Goal: Task Accomplishment & Management: Manage account settings

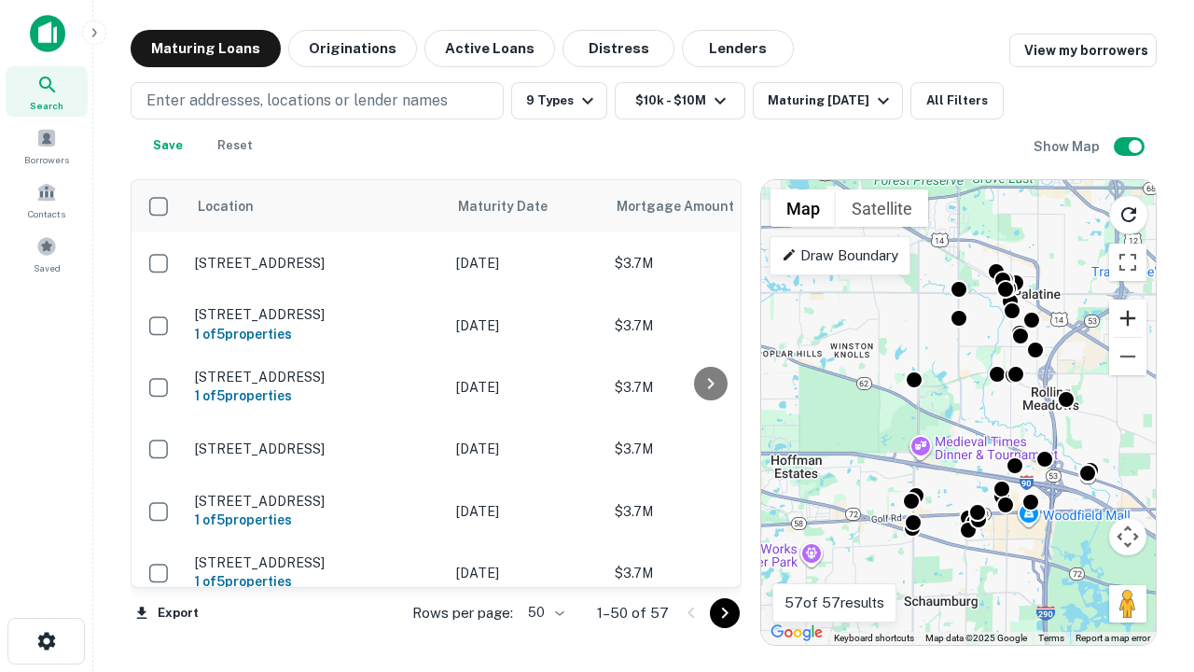
click at [1128, 318] on button "Zoom in" at bounding box center [1127, 317] width 37 height 37
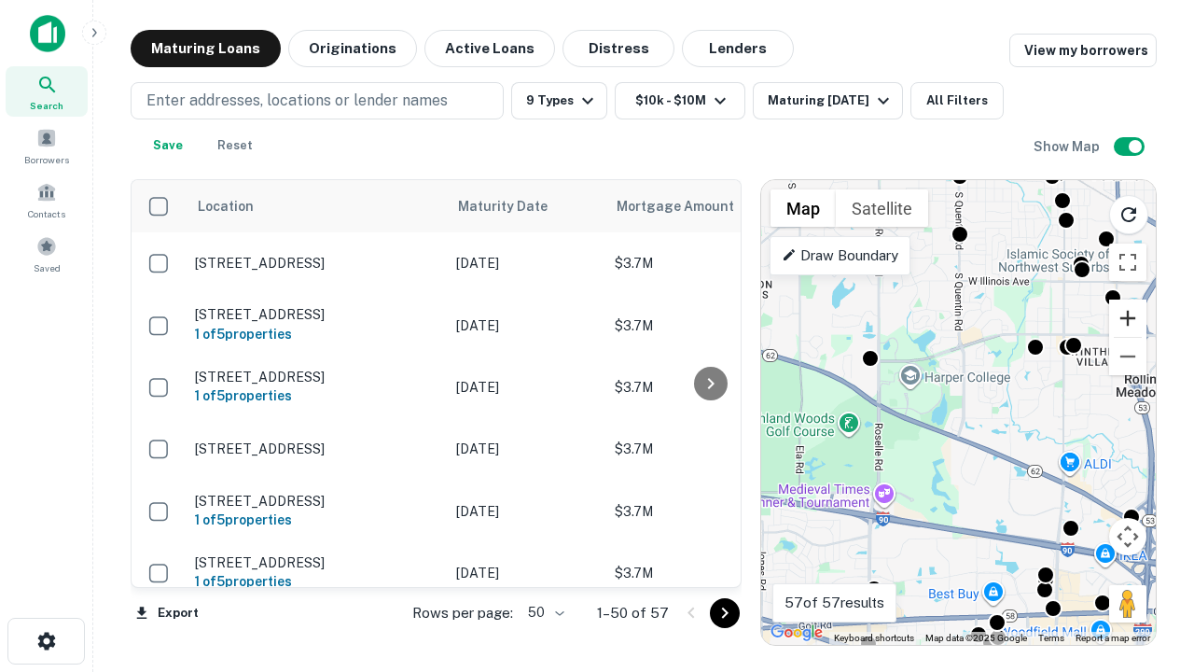
click at [1128, 318] on button "Zoom in" at bounding box center [1127, 317] width 37 height 37
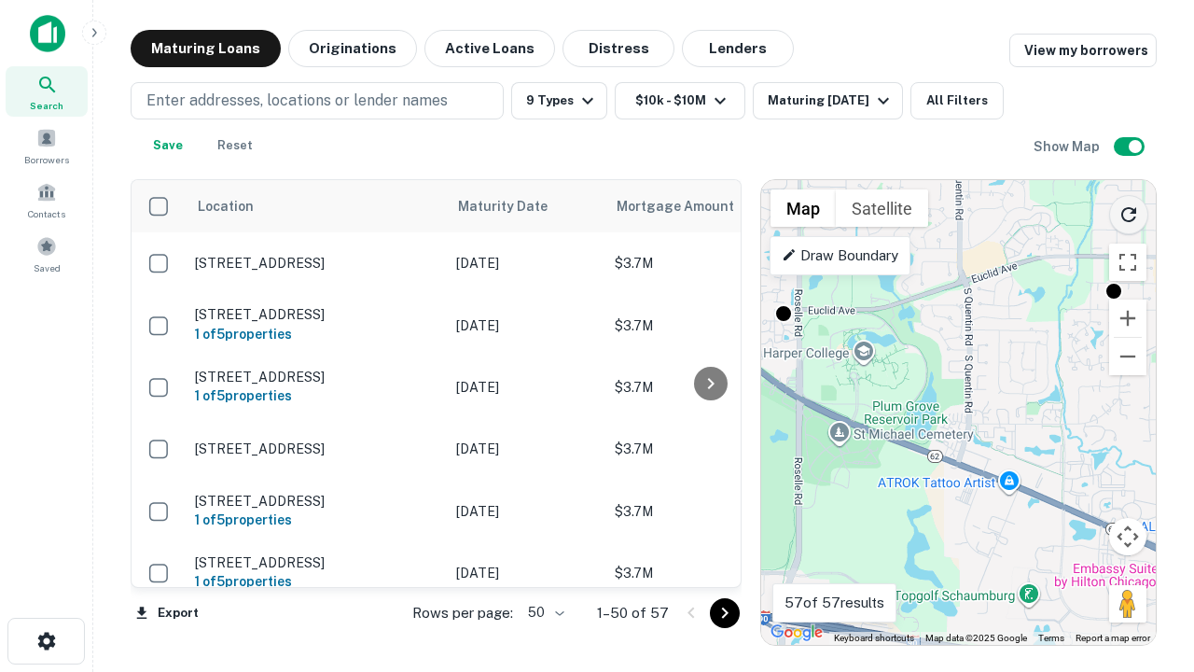
click at [1129, 211] on icon "Reload search area" at bounding box center [1129, 214] width 22 height 22
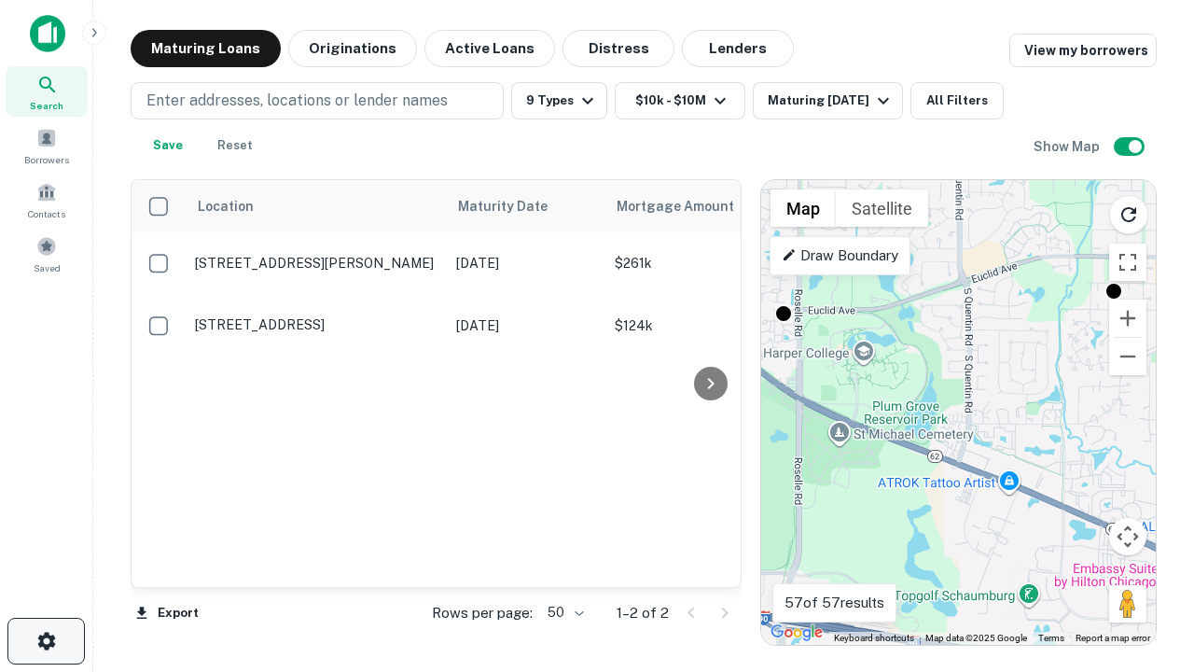
click at [46, 641] on icon "button" at bounding box center [46, 641] width 22 height 22
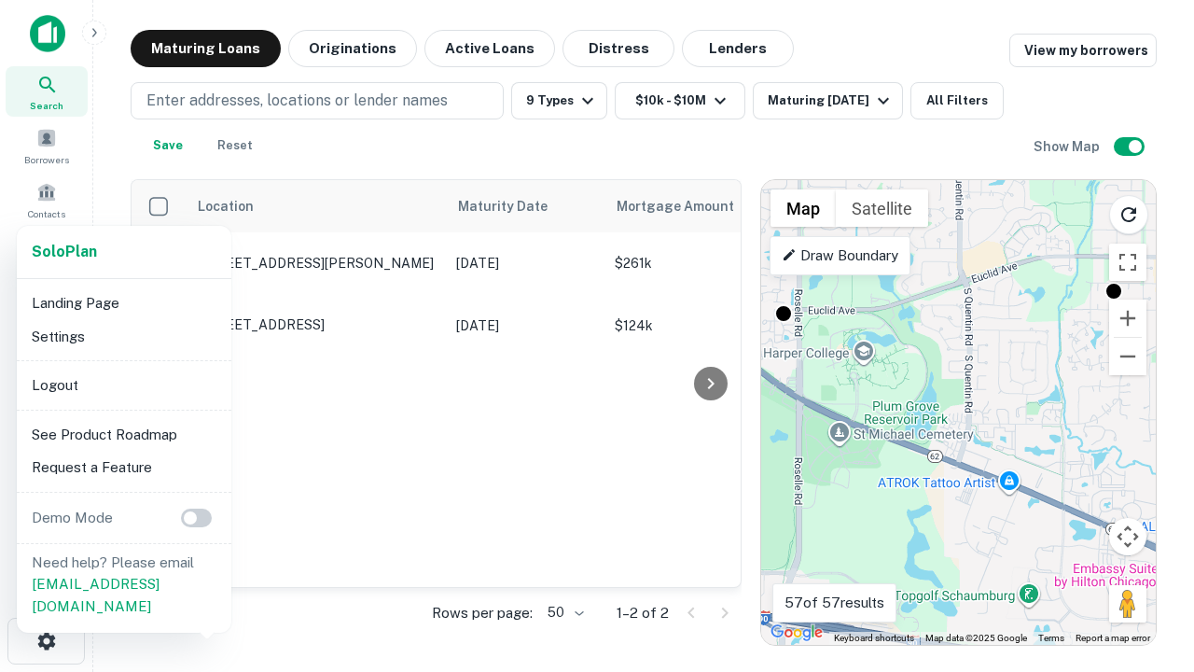
click at [123, 384] on li "Logout" at bounding box center [124, 385] width 200 height 34
